Goal: Task Accomplishment & Management: Manage account settings

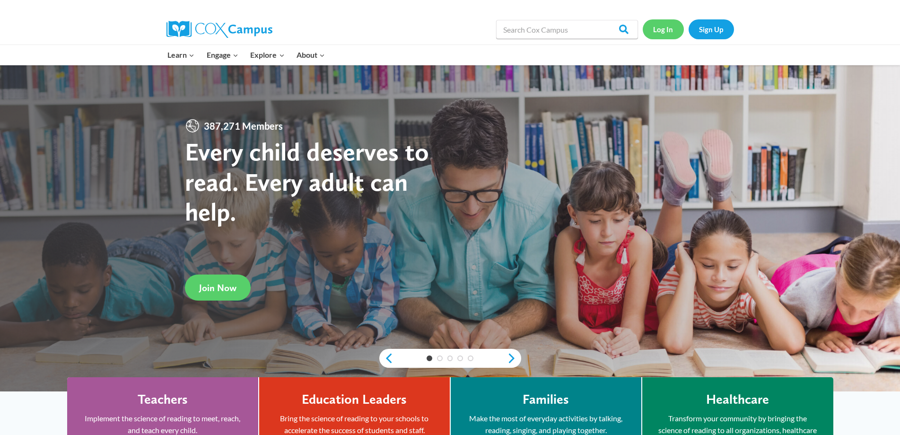
click at [671, 31] on link "Log In" at bounding box center [663, 28] width 41 height 19
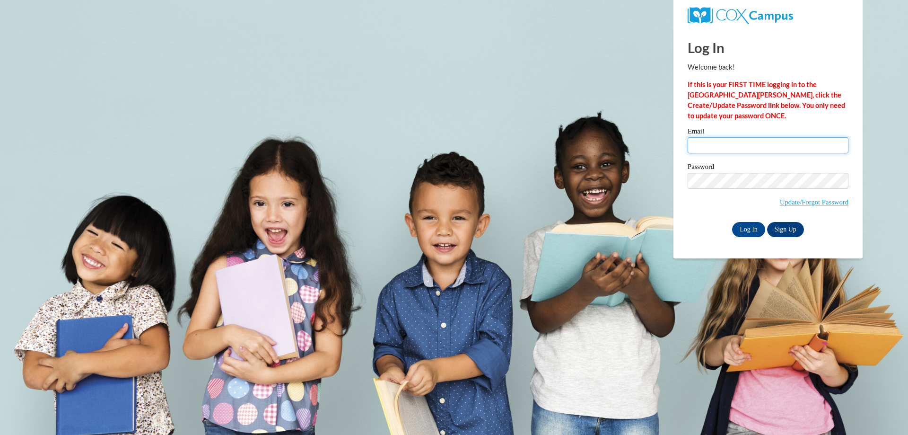
click at [724, 145] on input "Email" at bounding box center [768, 145] width 161 height 16
type input "[EMAIL_ADDRESS][DOMAIN_NAME]"
click at [750, 227] on input "Log In" at bounding box center [748, 229] width 33 height 15
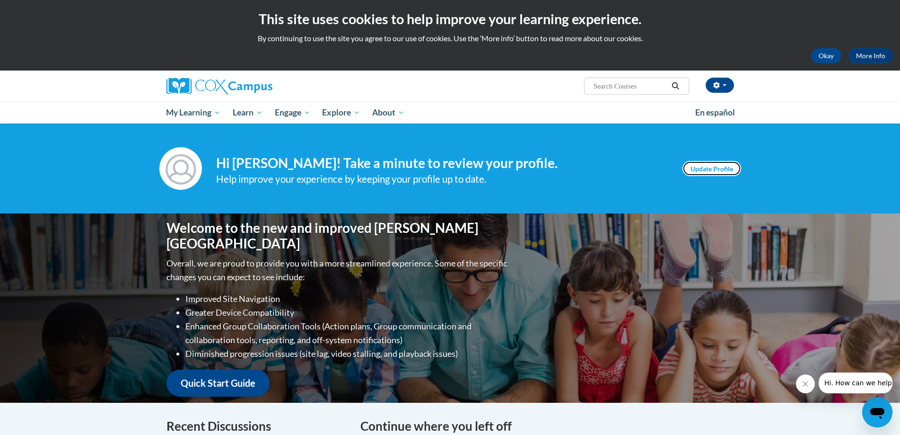
click at [702, 174] on link "Update Profile" at bounding box center [712, 168] width 59 height 15
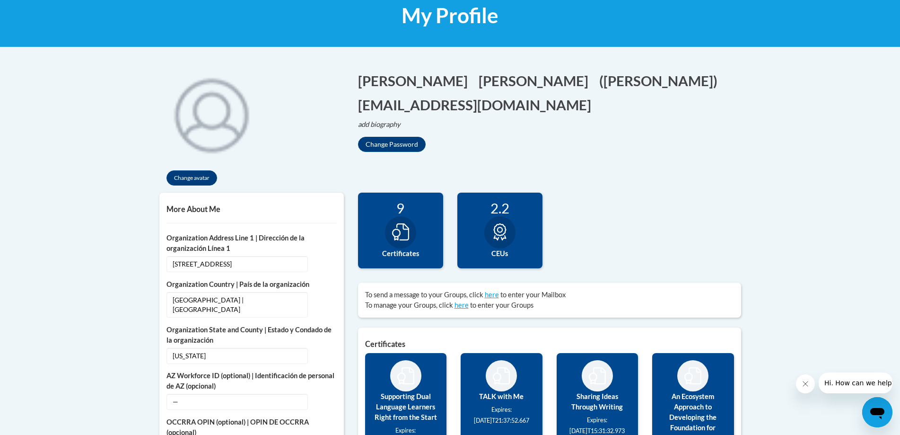
scroll to position [41, 0]
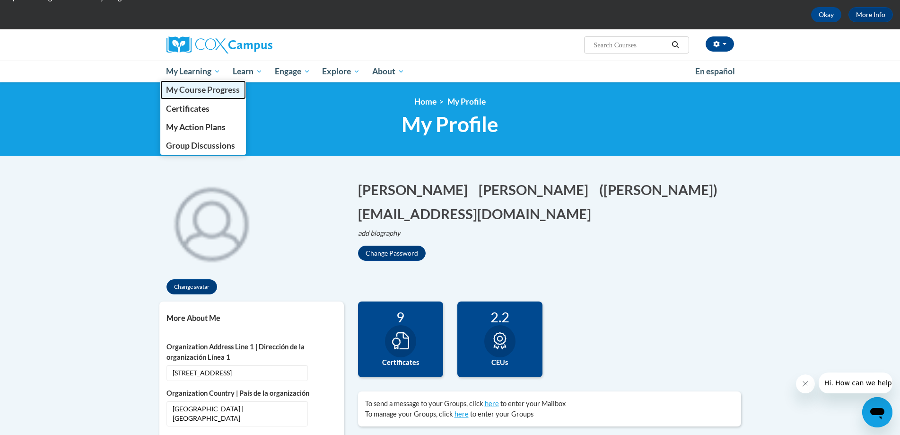
click at [194, 87] on span "My Course Progress" at bounding box center [203, 90] width 74 height 10
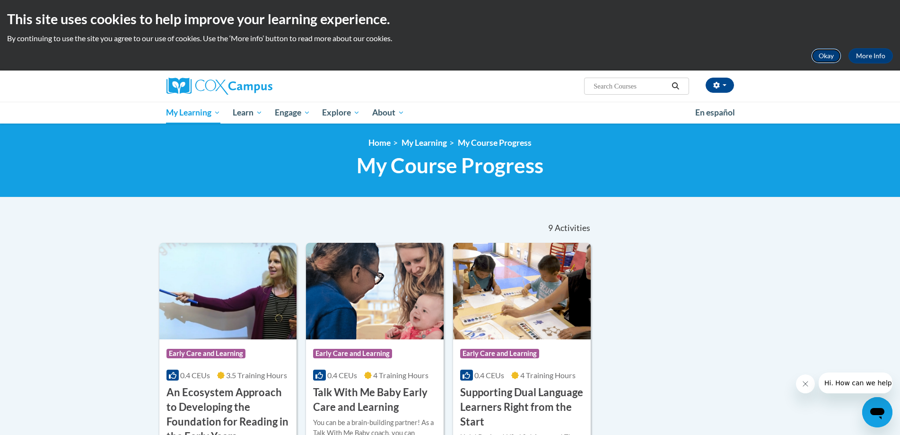
click at [829, 57] on button "Okay" at bounding box center [826, 55] width 30 height 15
